Goal: Use online tool/utility

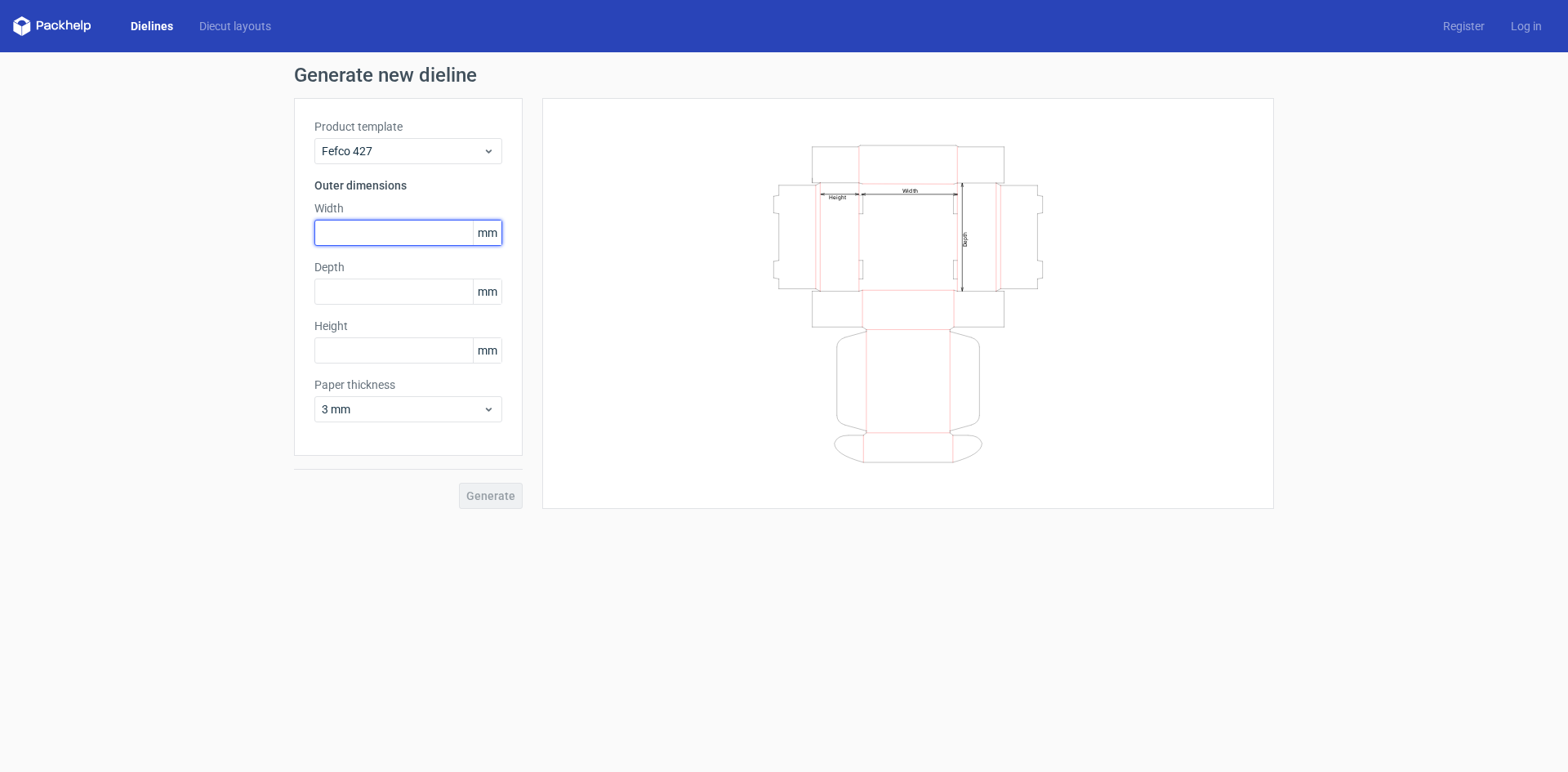
click at [365, 242] on input "text" at bounding box center [408, 233] width 188 height 27
type input "115"
click at [335, 354] on input "text" at bounding box center [408, 350] width 188 height 27
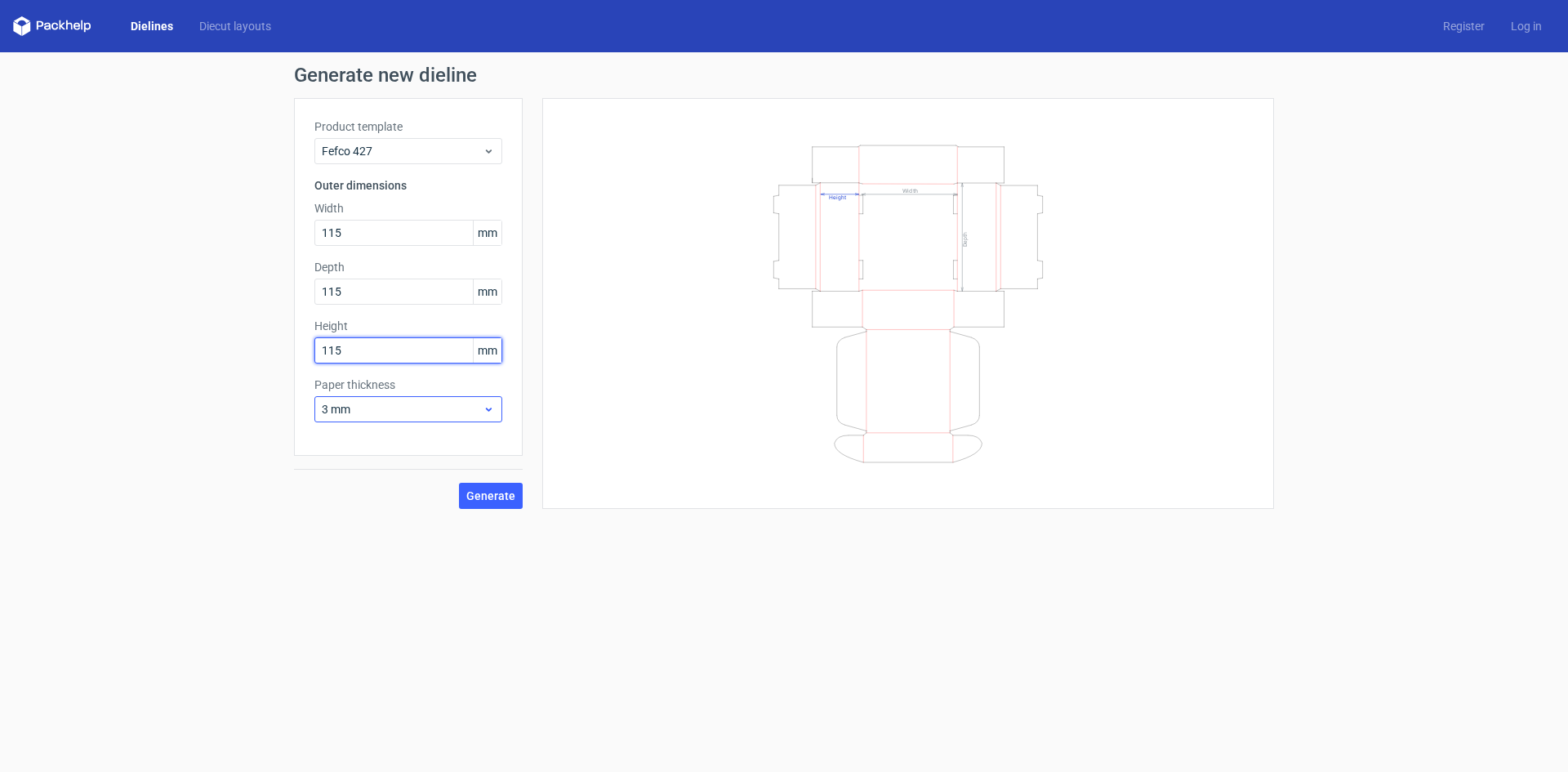
type input "115"
click at [373, 421] on div "3 mm" at bounding box center [408, 409] width 188 height 27
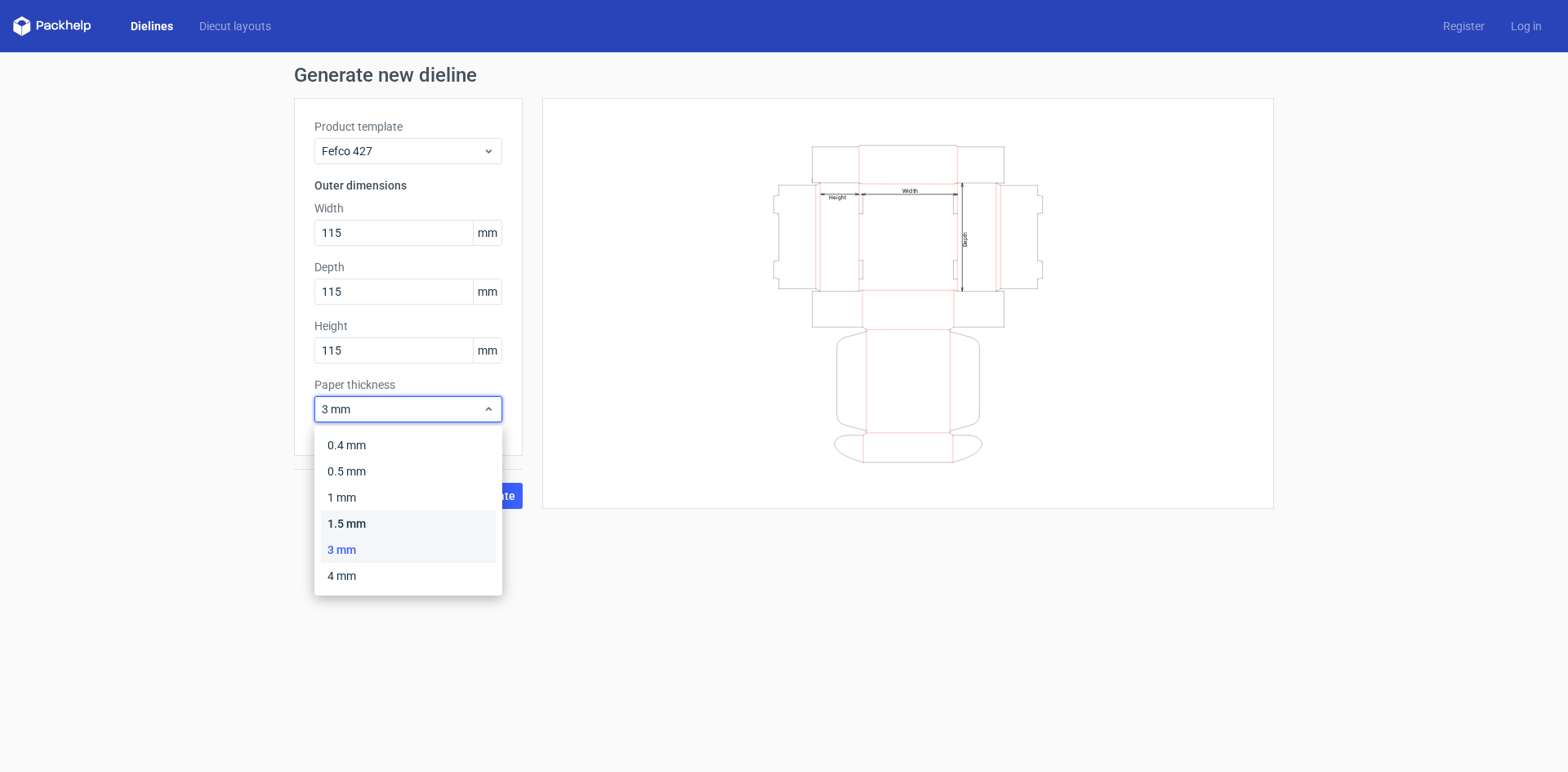
click at [368, 520] on div "1.5 mm" at bounding box center [408, 524] width 175 height 27
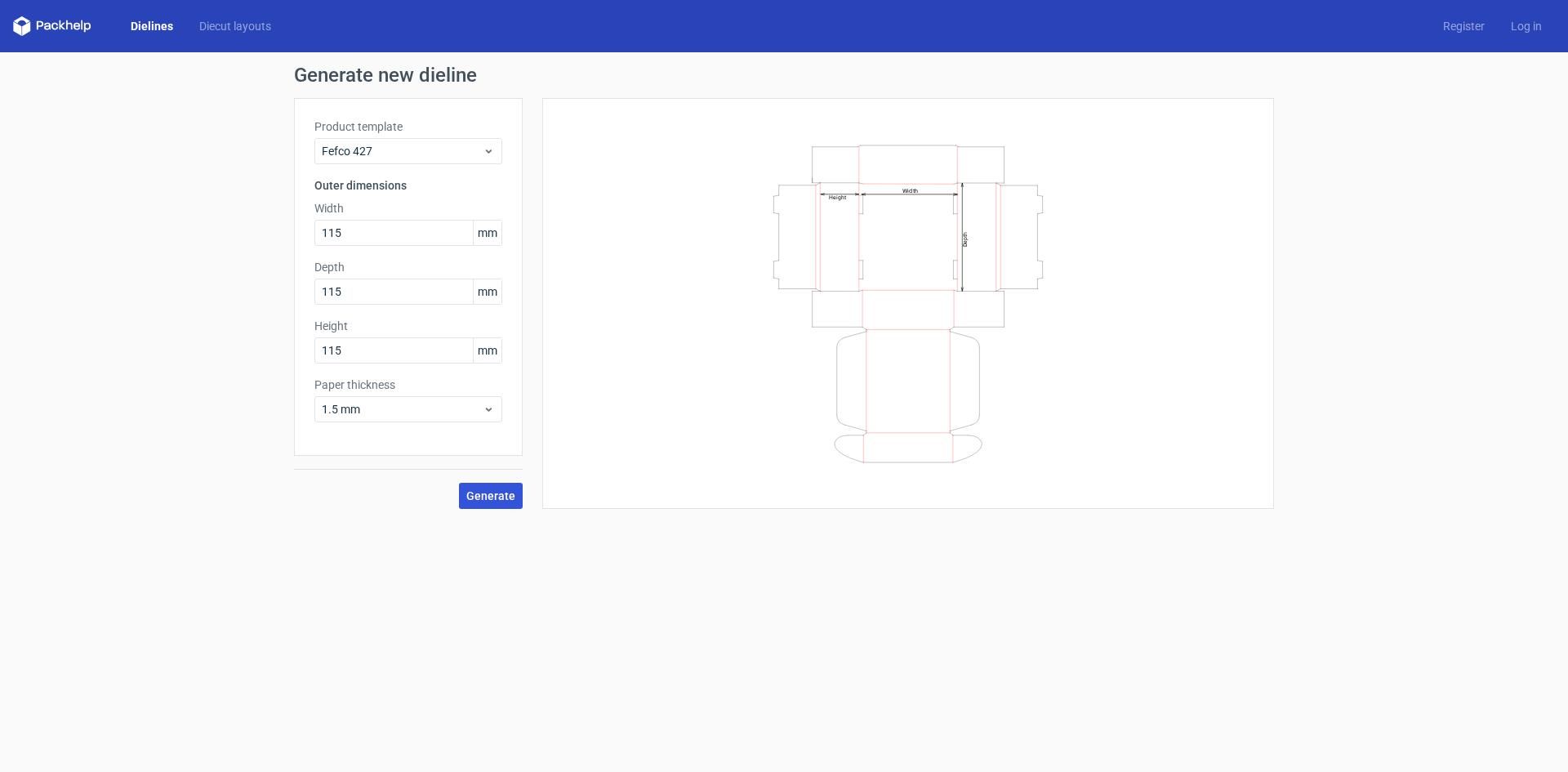
click at [480, 494] on span "Generate" at bounding box center [491, 495] width 49 height 11
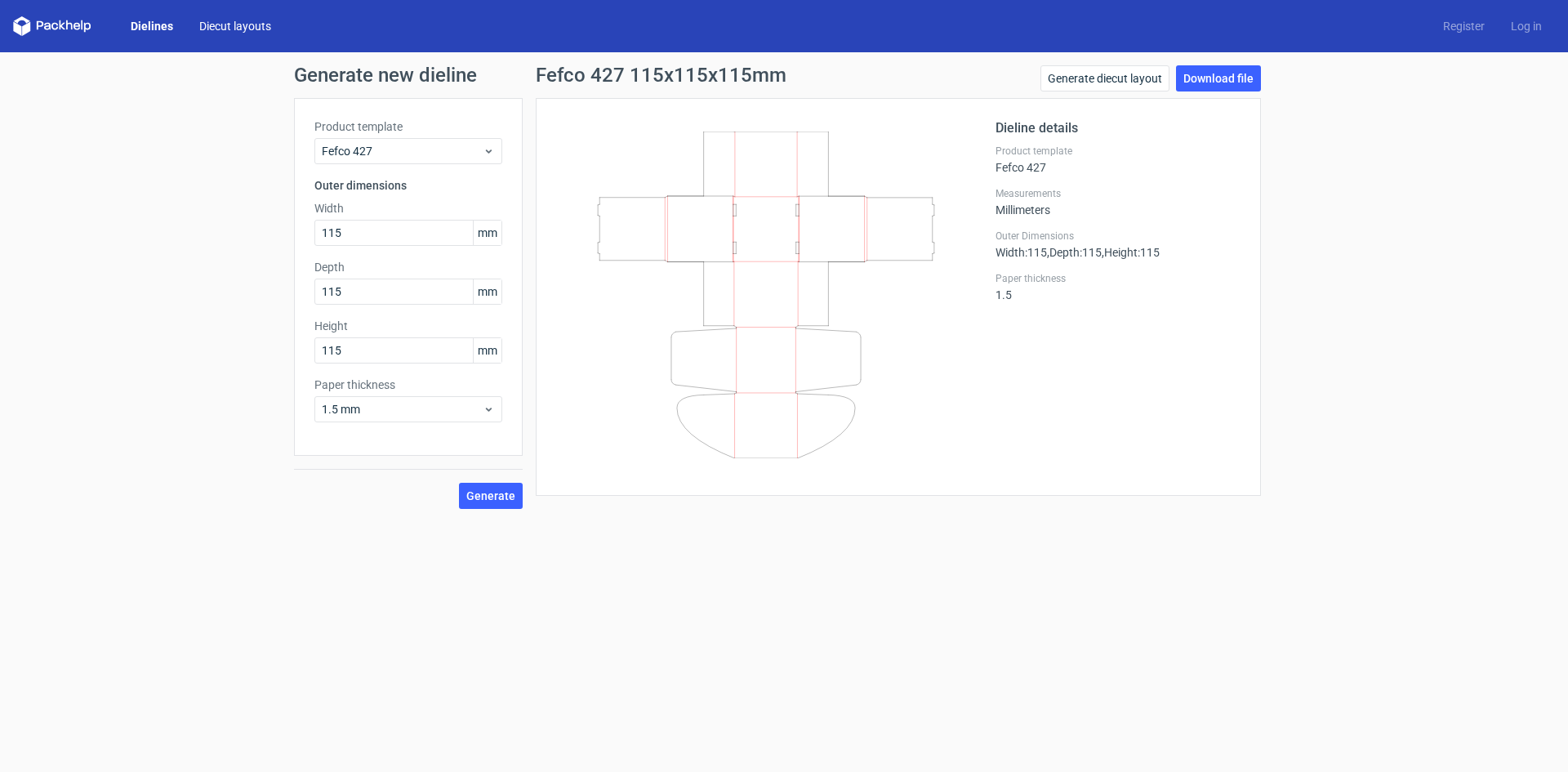
click at [243, 28] on link "Diecut layouts" at bounding box center [235, 27] width 98 height 17
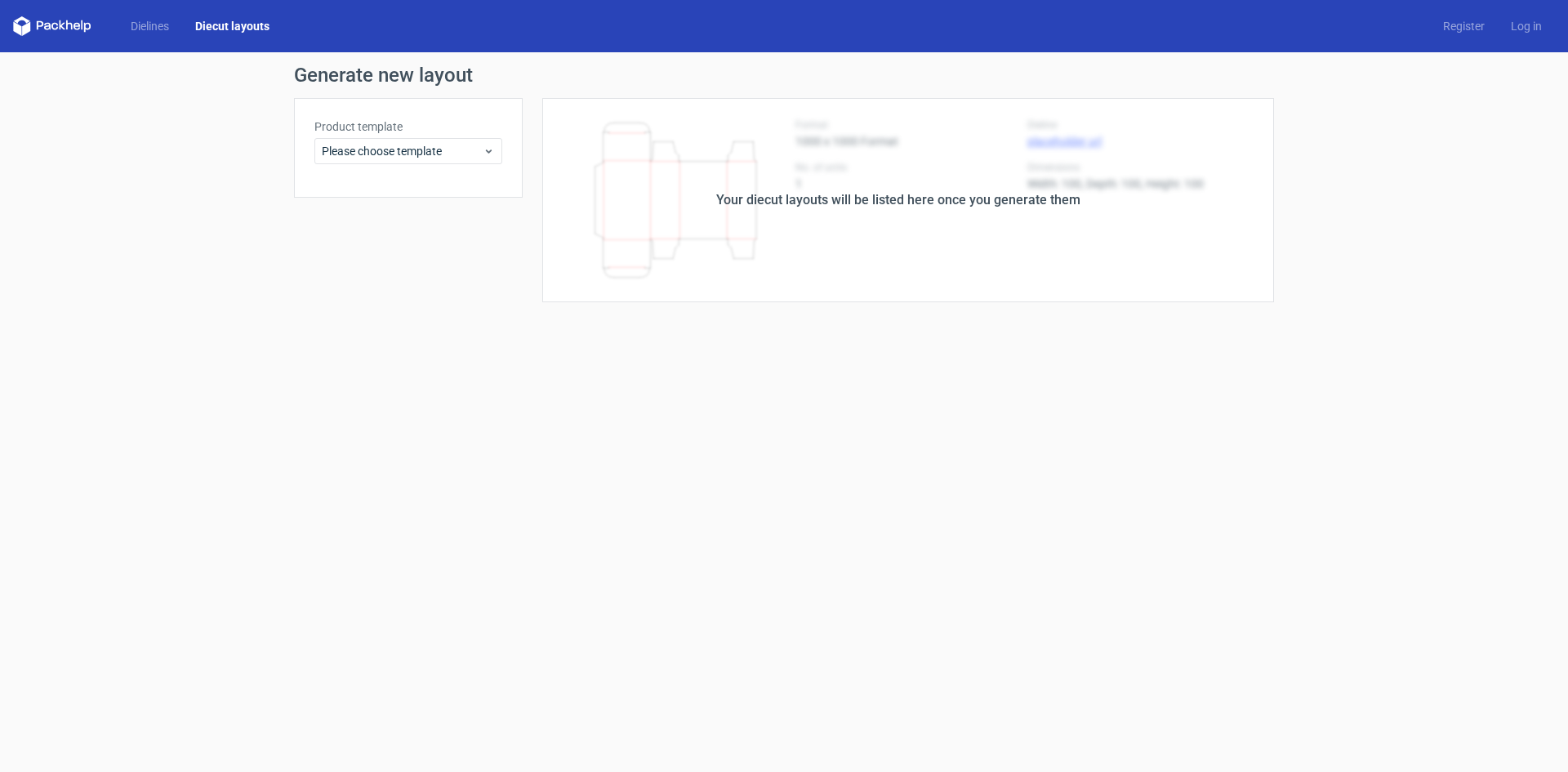
click at [110, 32] on div "Dielines Diecut layouts" at bounding box center [148, 26] width 270 height 19
click at [426, 155] on span "Please choose template" at bounding box center [402, 151] width 160 height 17
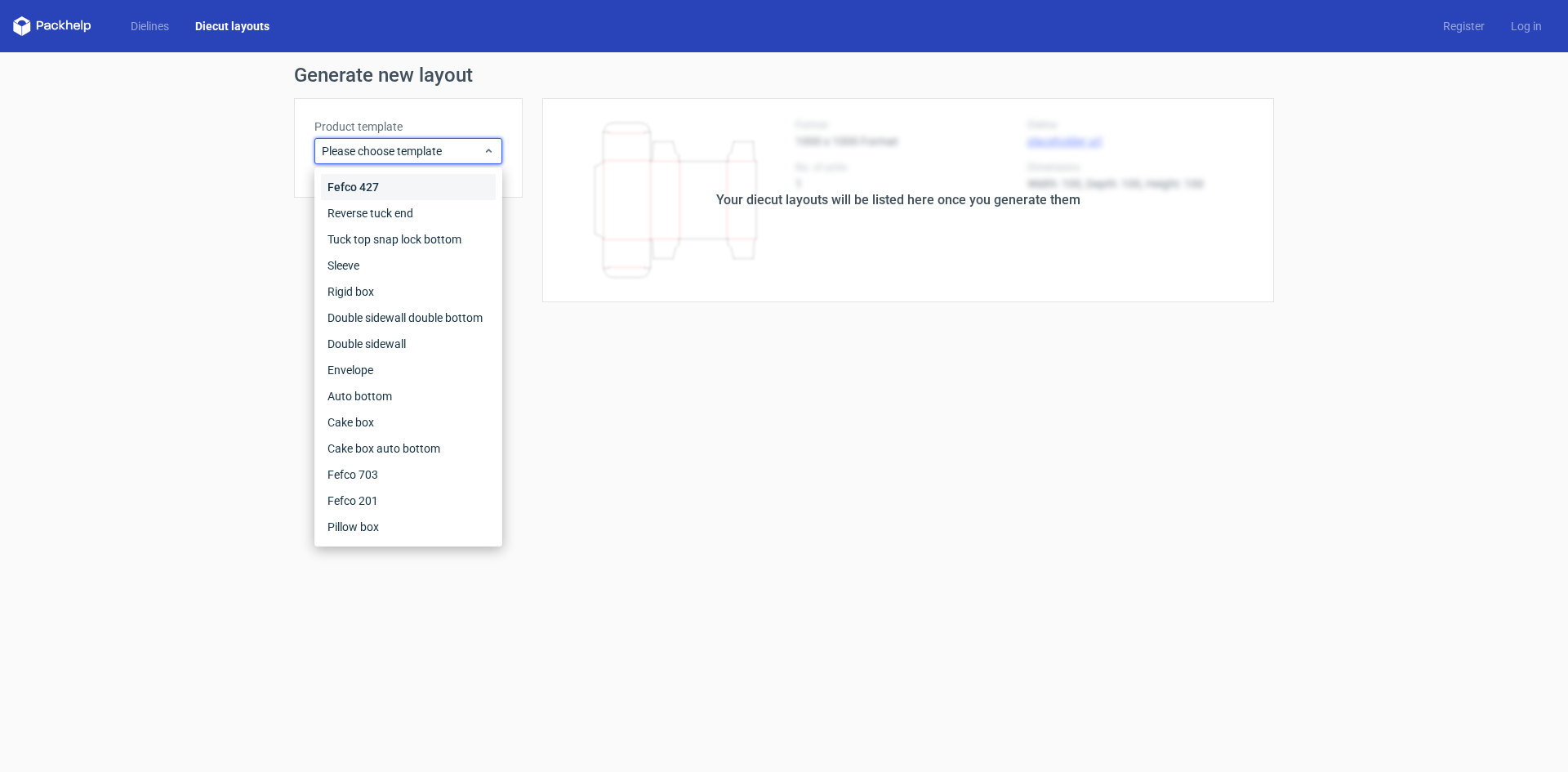
click at [384, 183] on div "Fefco 427" at bounding box center [408, 187] width 175 height 27
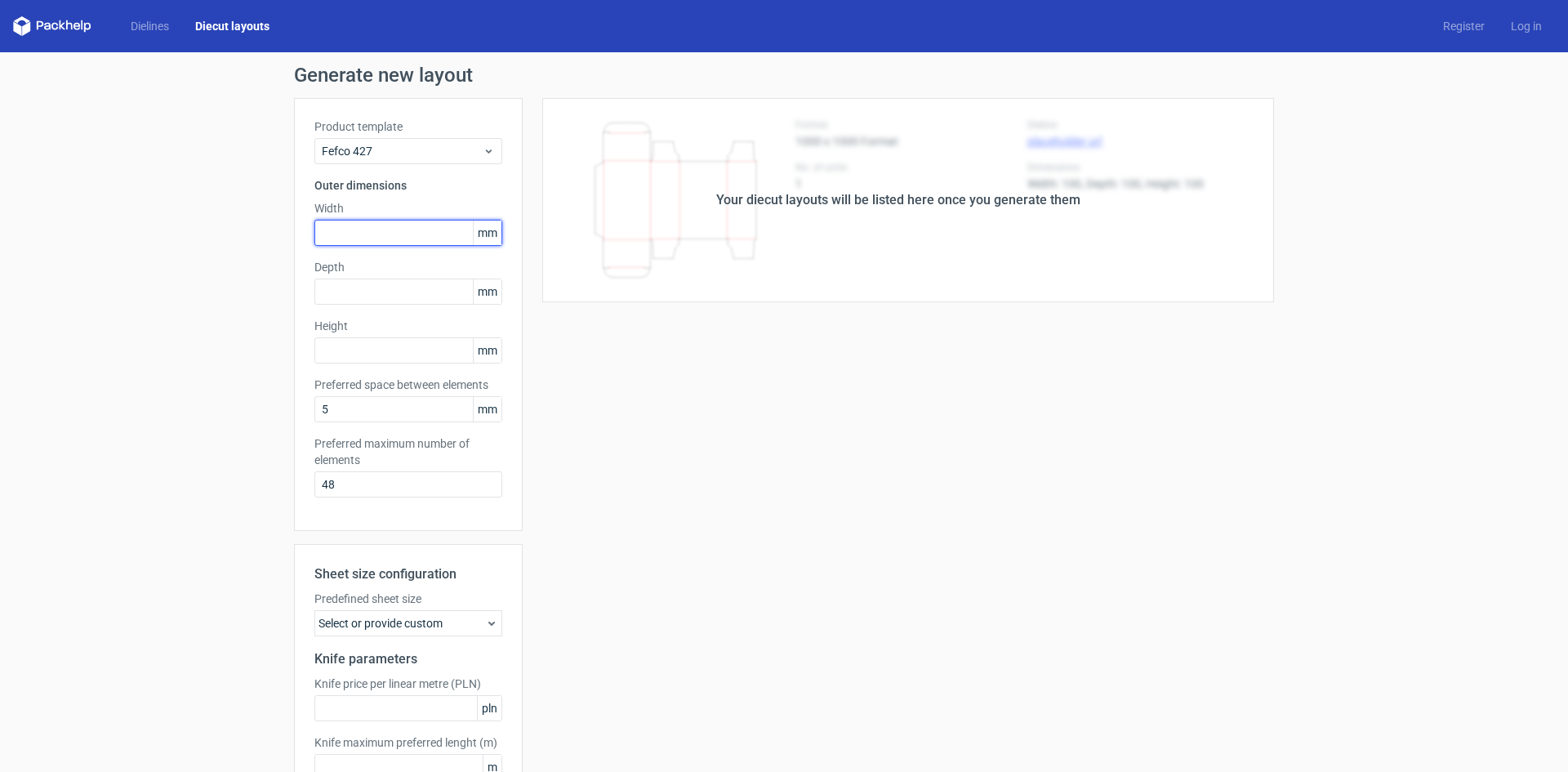
click at [364, 228] on input "text" at bounding box center [408, 233] width 188 height 27
type input "115"
drag, startPoint x: 364, startPoint y: 201, endPoint x: 354, endPoint y: 200, distance: 10.0
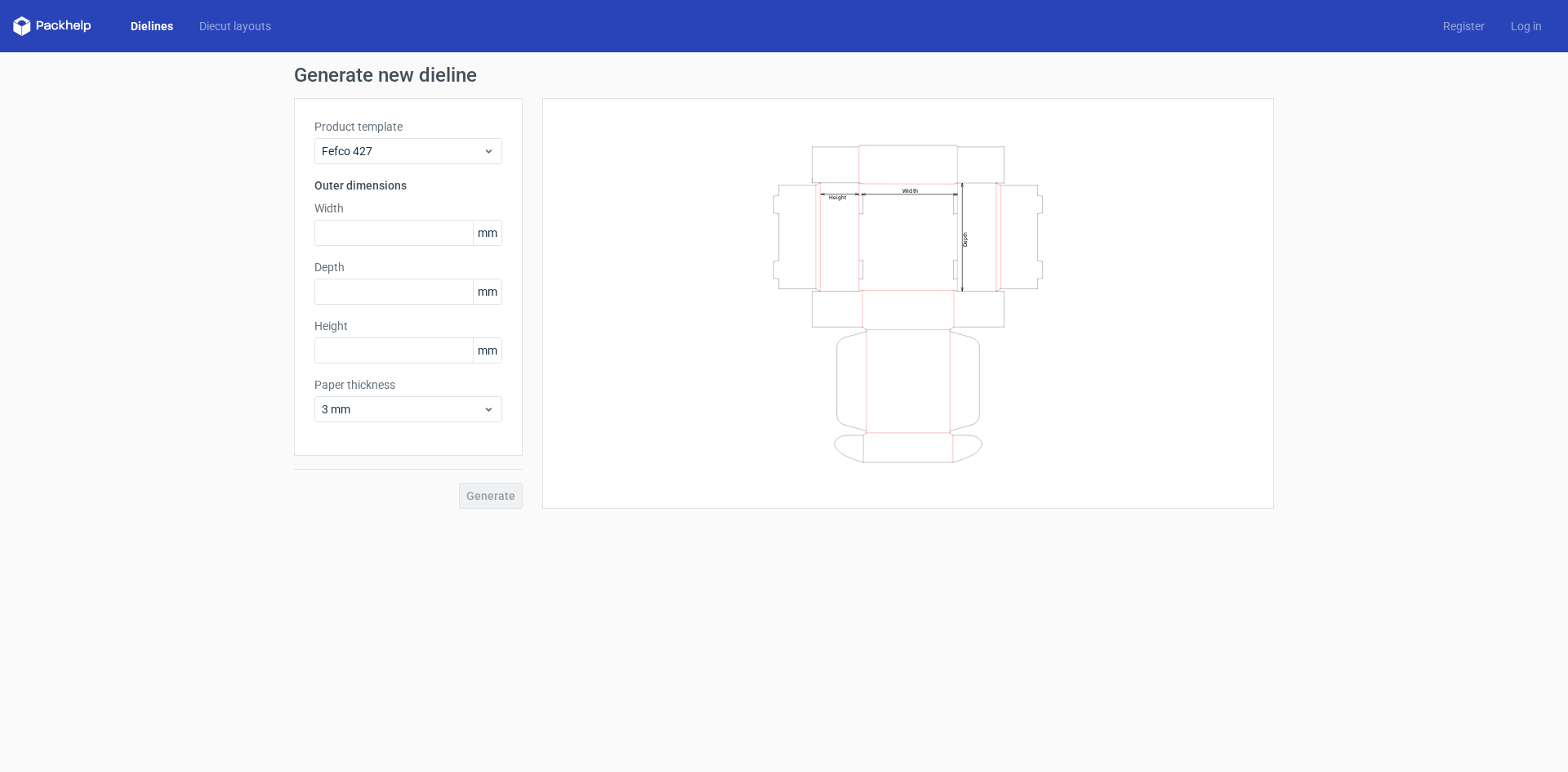
drag, startPoint x: 340, startPoint y: 198, endPoint x: 355, endPoint y: 198, distance: 15.0
